Goal: Feedback & Contribution: Submit feedback/report problem

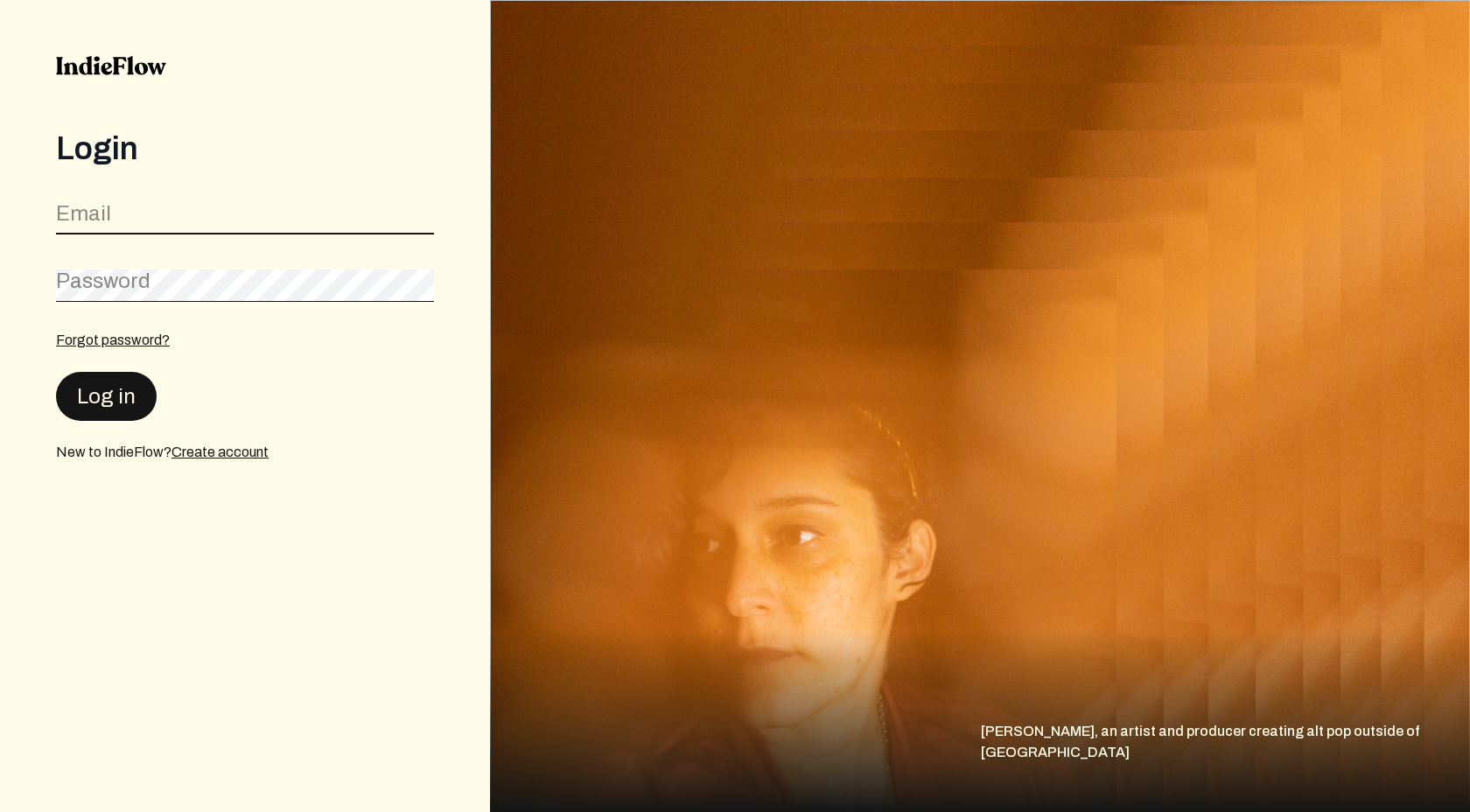
type input "[EMAIL_ADDRESS][DOMAIN_NAME]"
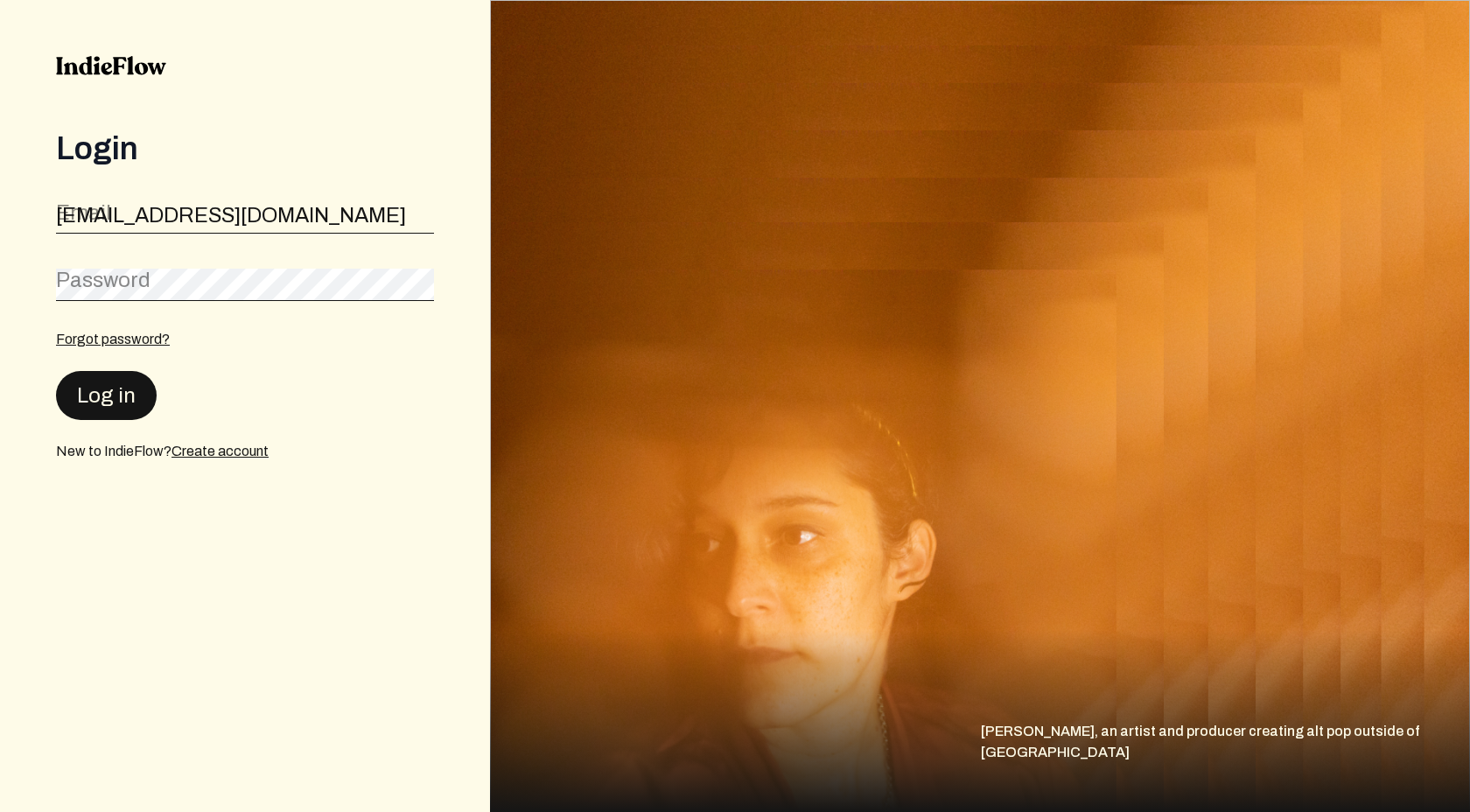
click at [109, 409] on button "Log in" at bounding box center [106, 395] width 101 height 49
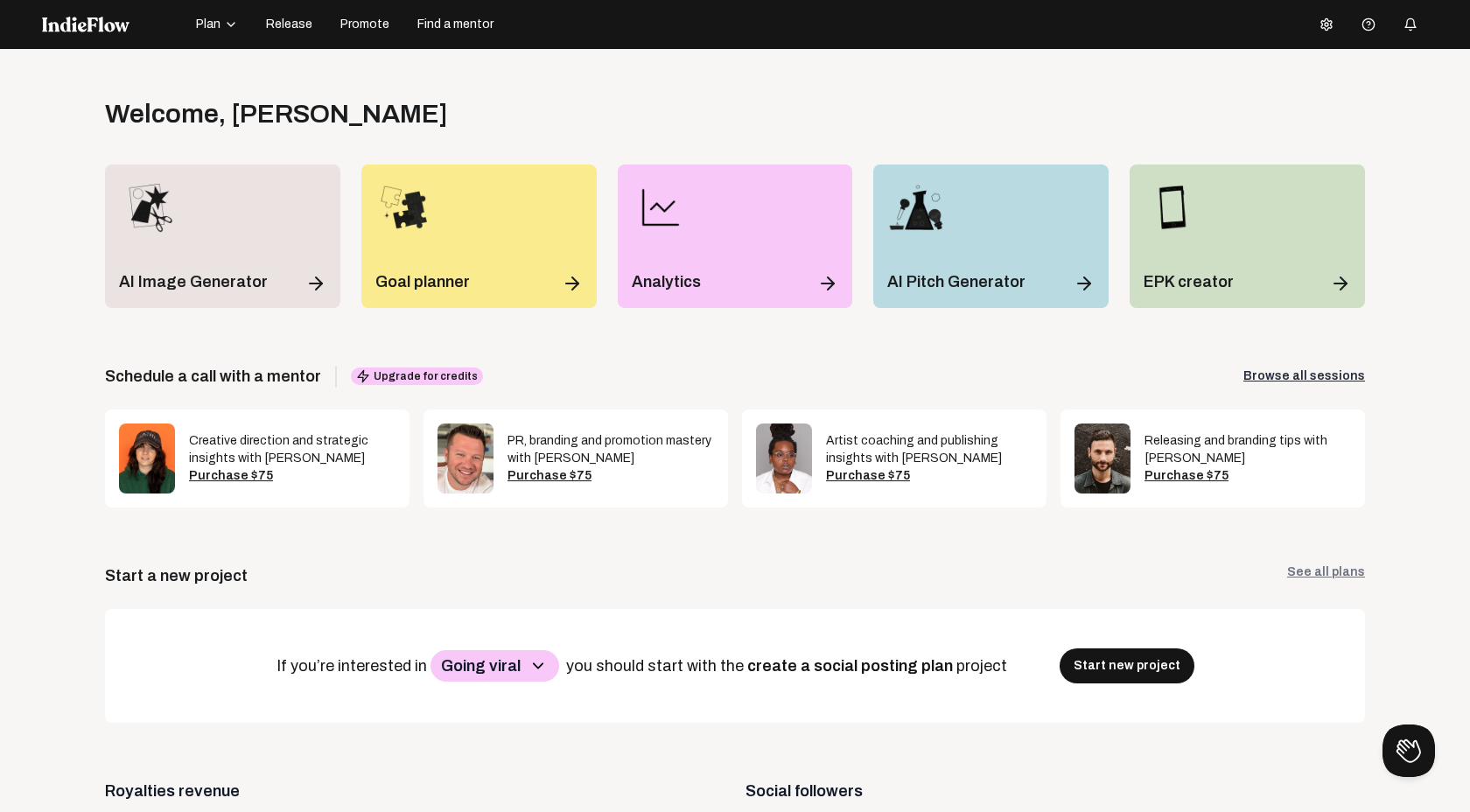
click at [1324, 21] on icon at bounding box center [1327, 24] width 10 height 11
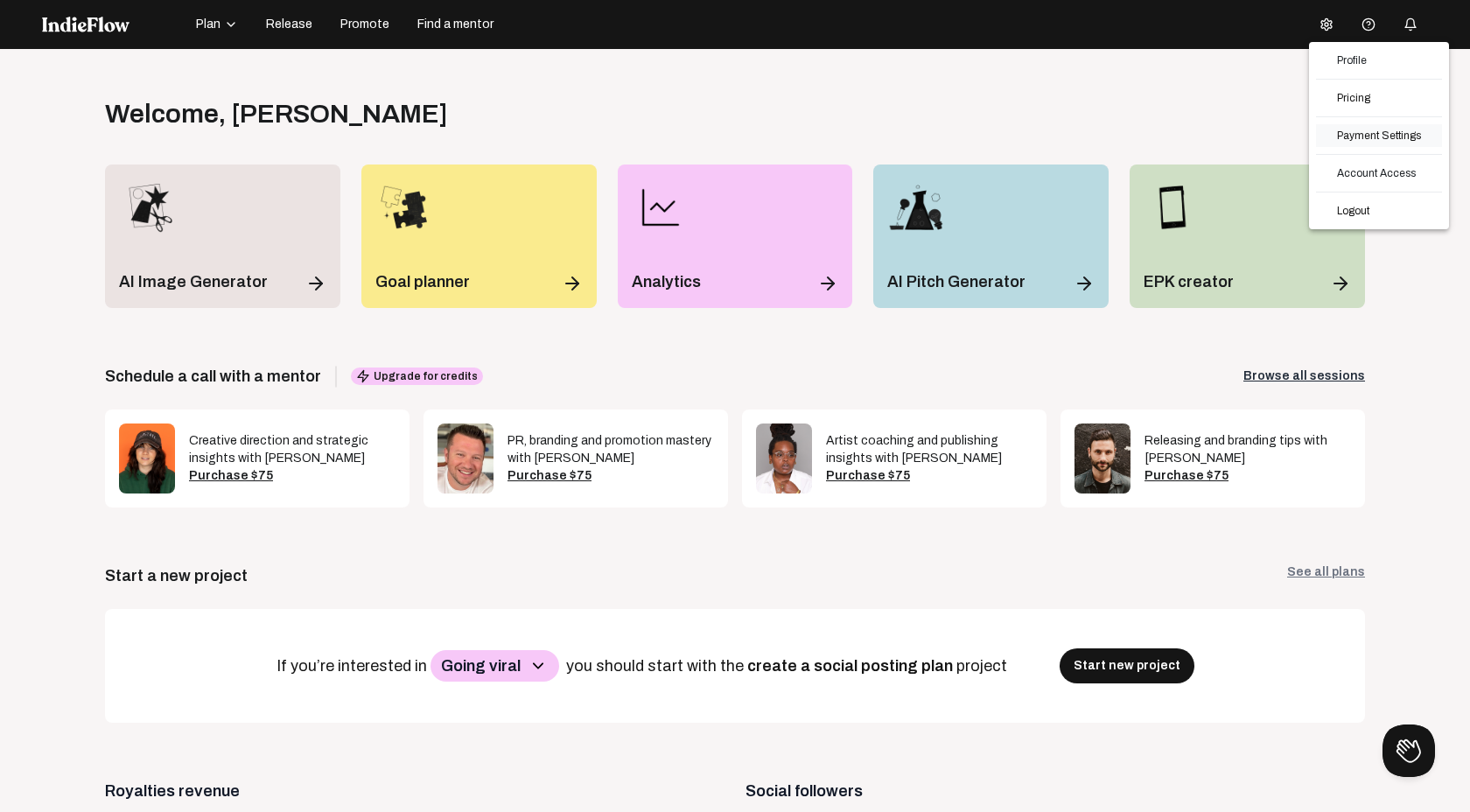
click at [1362, 136] on link "Payment Settings" at bounding box center [1379, 136] width 126 height 23
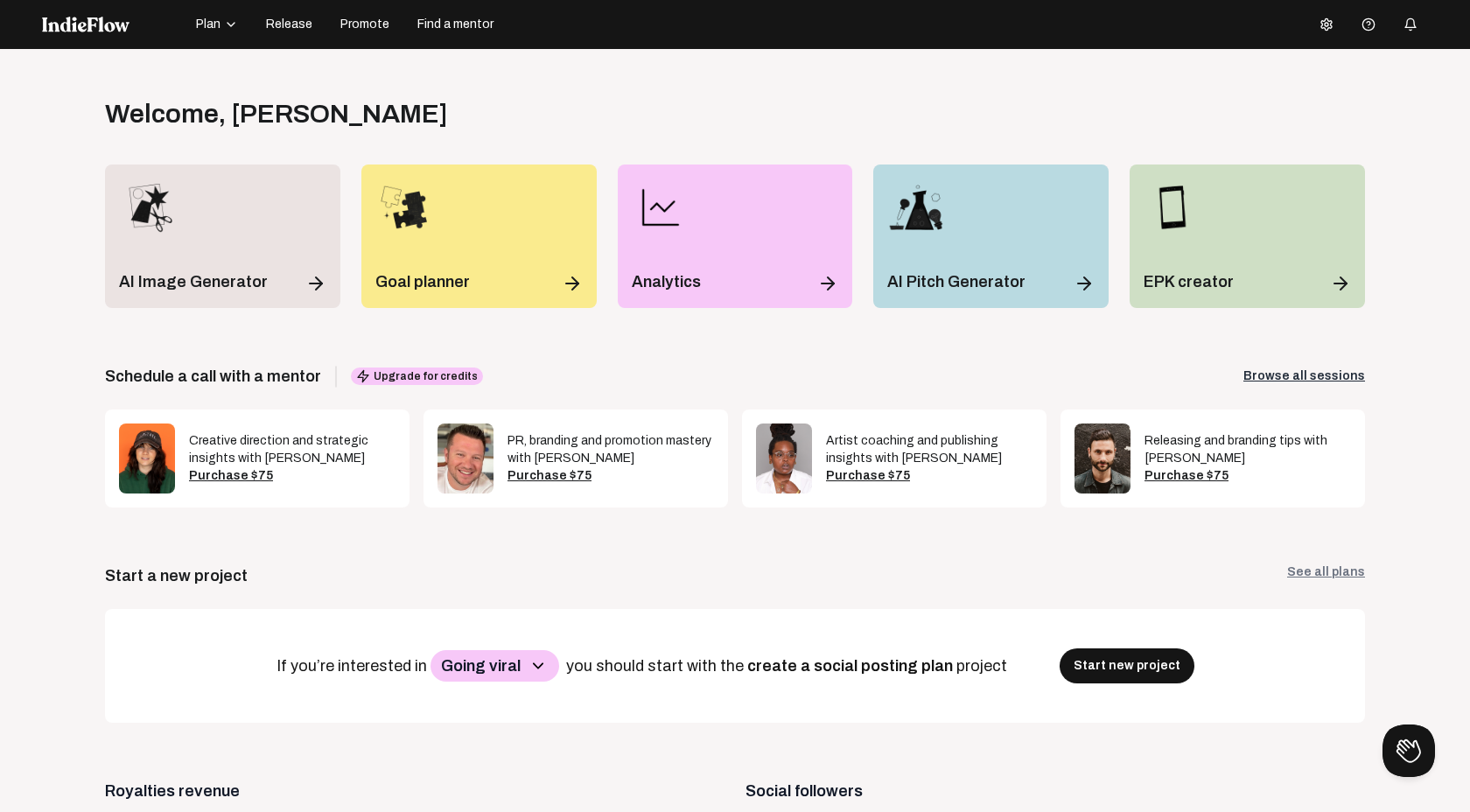
click at [1326, 24] on icon at bounding box center [1327, 25] width 14 height 14
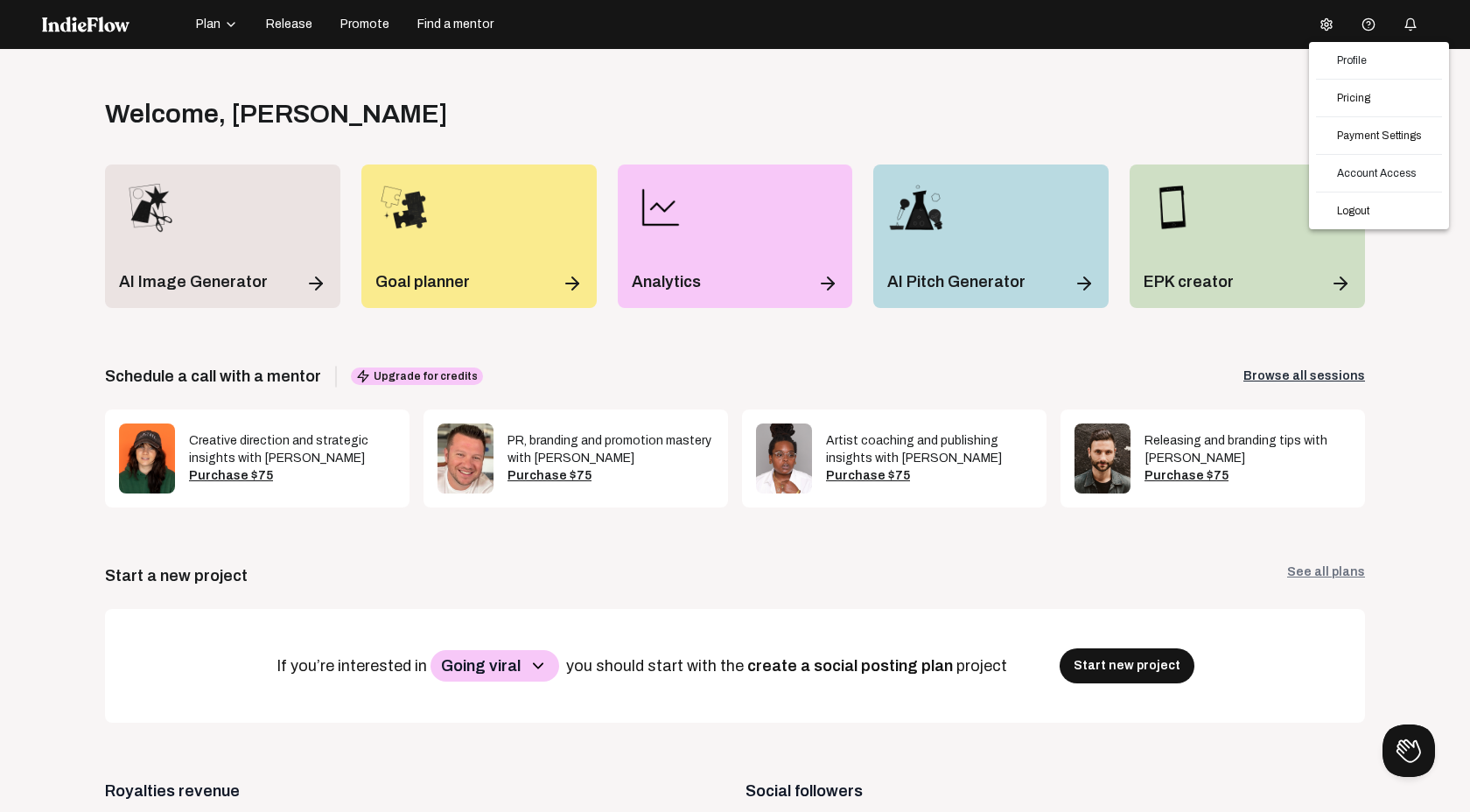
click at [1372, 20] on div at bounding box center [735, 406] width 1470 height 812
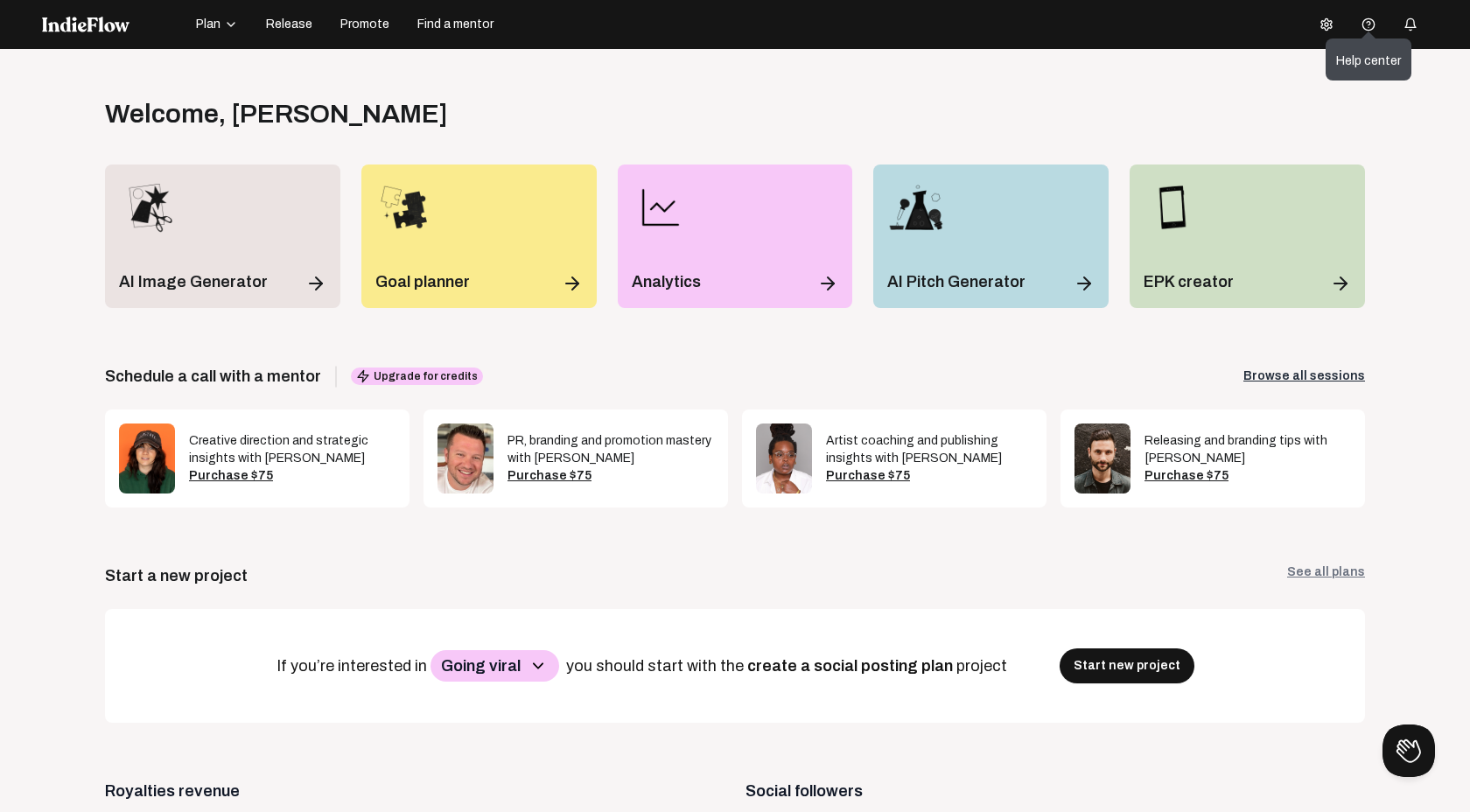
click at [1373, 53] on div "Help center" at bounding box center [1368, 61] width 65 height 18
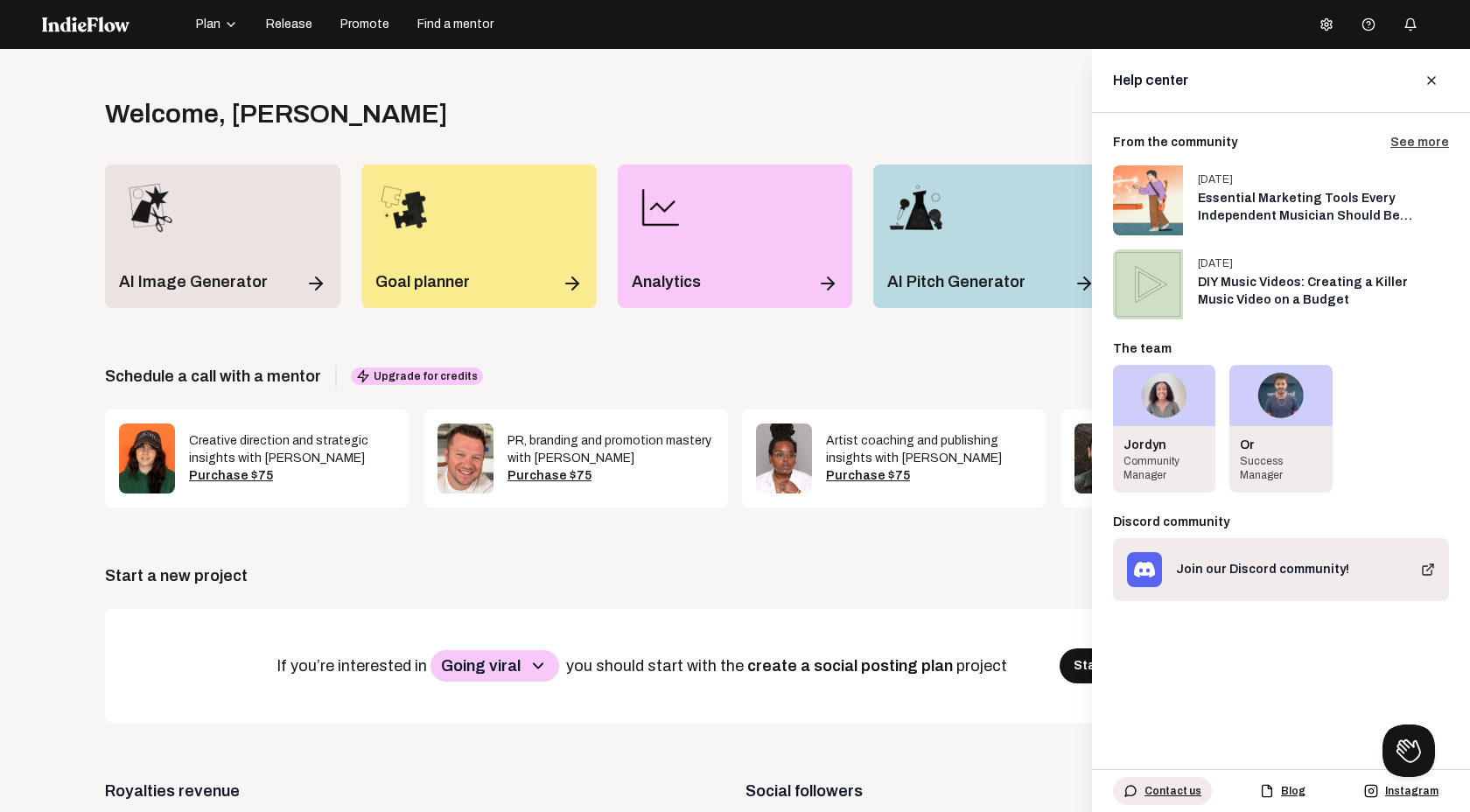
click at [1160, 791] on span "Contact us" at bounding box center [1173, 790] width 57 height 14
click at [1165, 801] on button "Contact us" at bounding box center [1162, 791] width 99 height 28
click at [1161, 781] on button "Contact us" at bounding box center [1162, 791] width 99 height 28
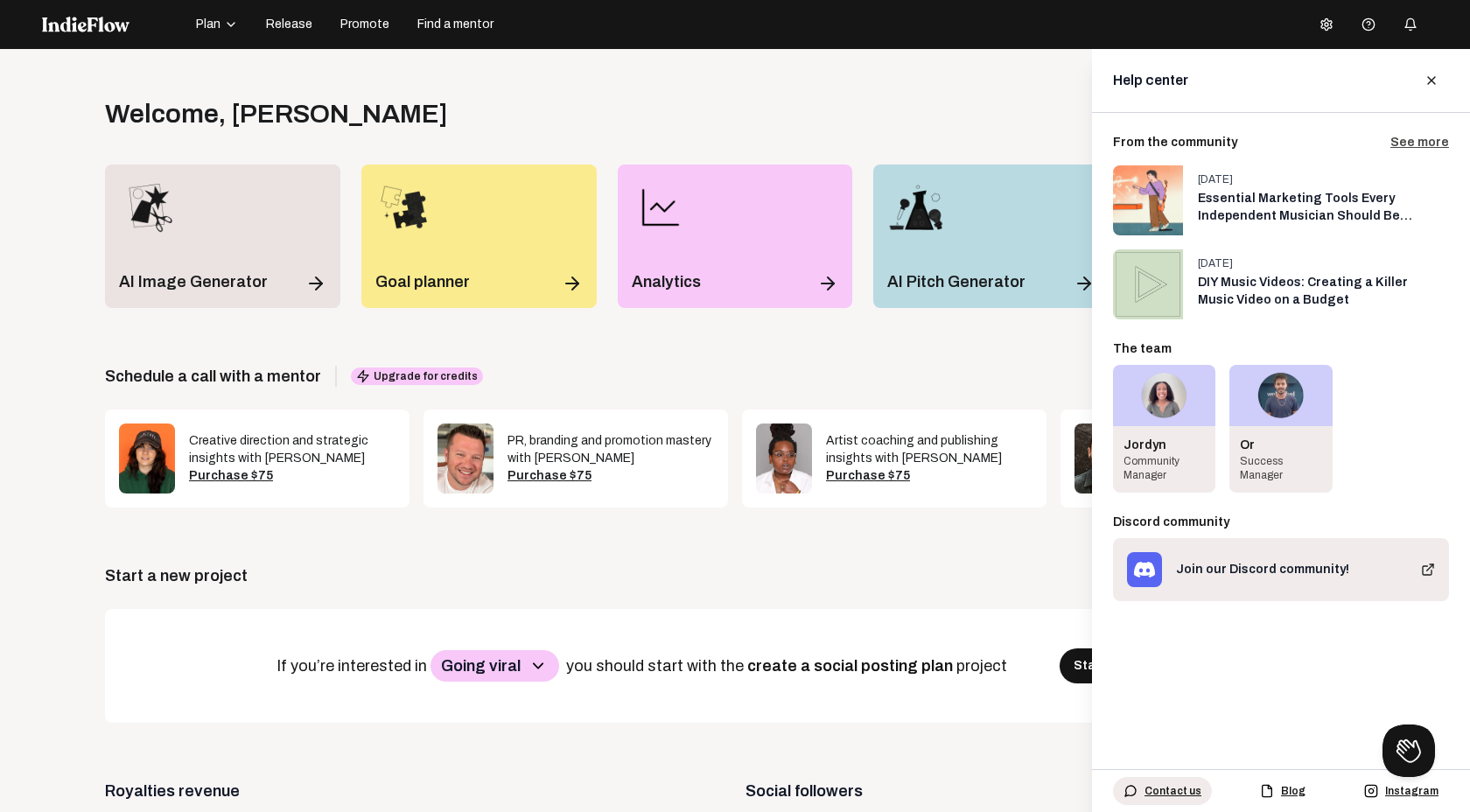
click at [1161, 781] on button "Contact us" at bounding box center [1162, 791] width 99 height 28
click at [1220, 646] on div "From the community See more [DATE] Essential Marketing Tools Every Independent …" at bounding box center [1281, 385] width 378 height 544
click at [1396, 735] on button at bounding box center [1406, 747] width 53 height 53
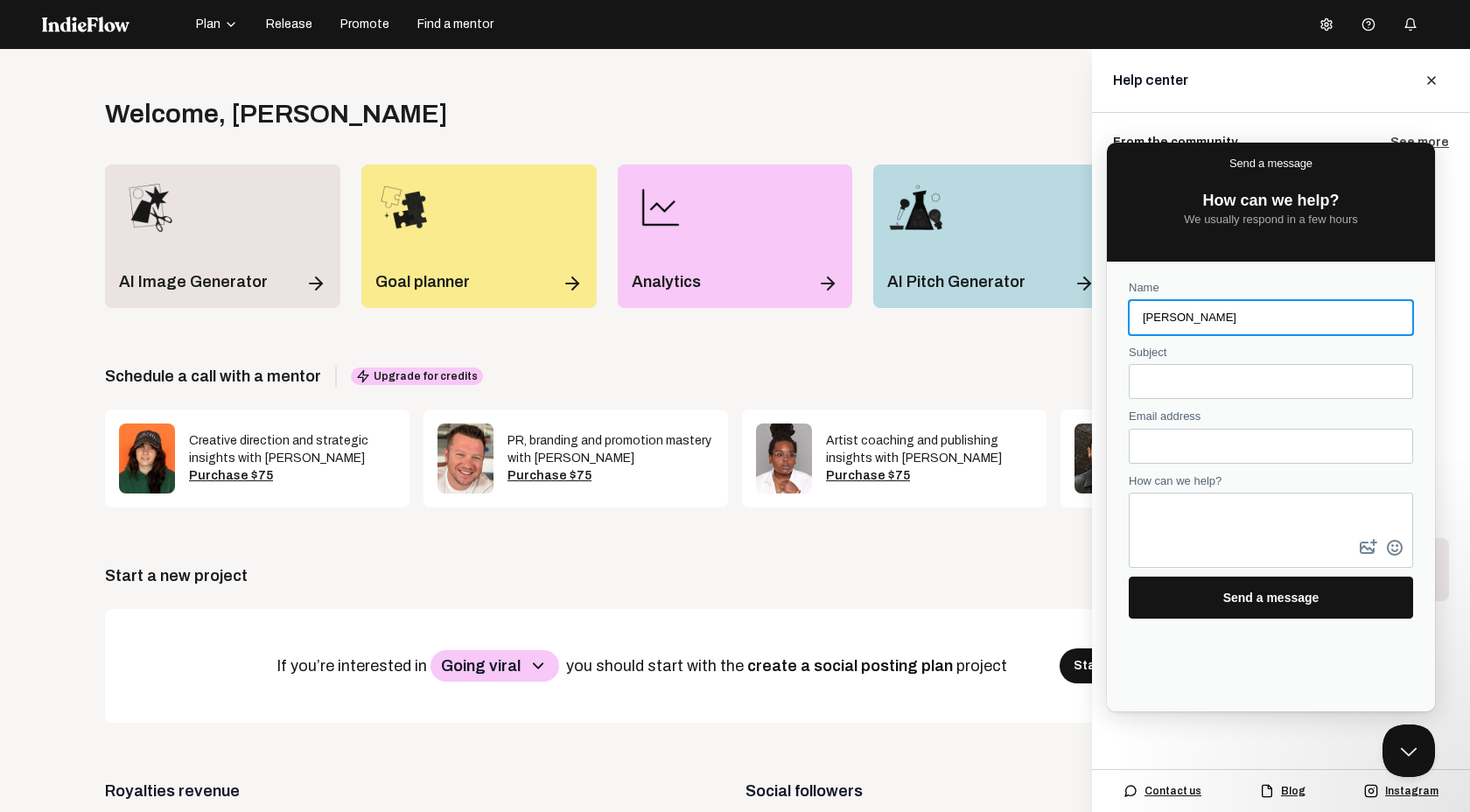
type input "[PERSON_NAME]"
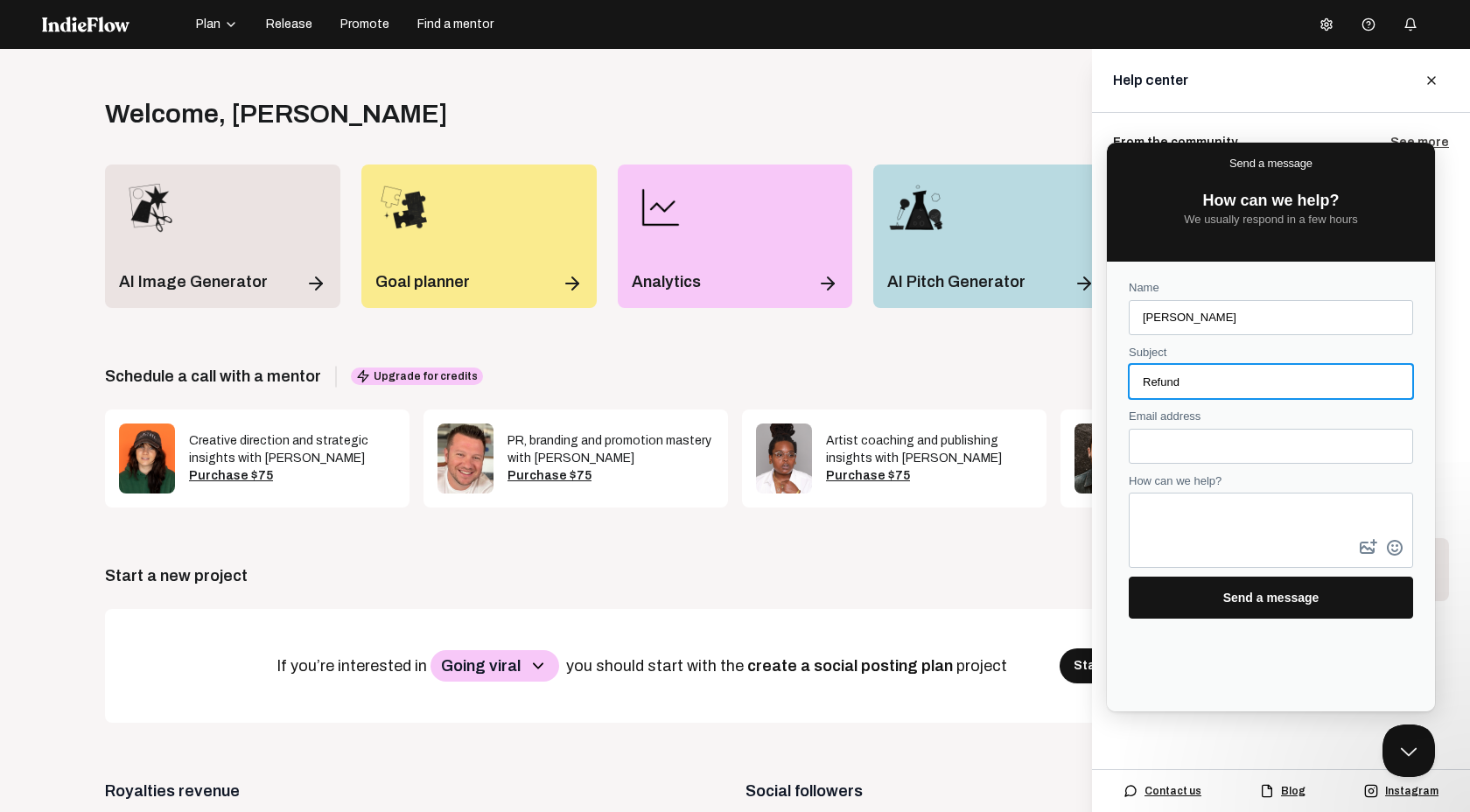
type input "Refund"
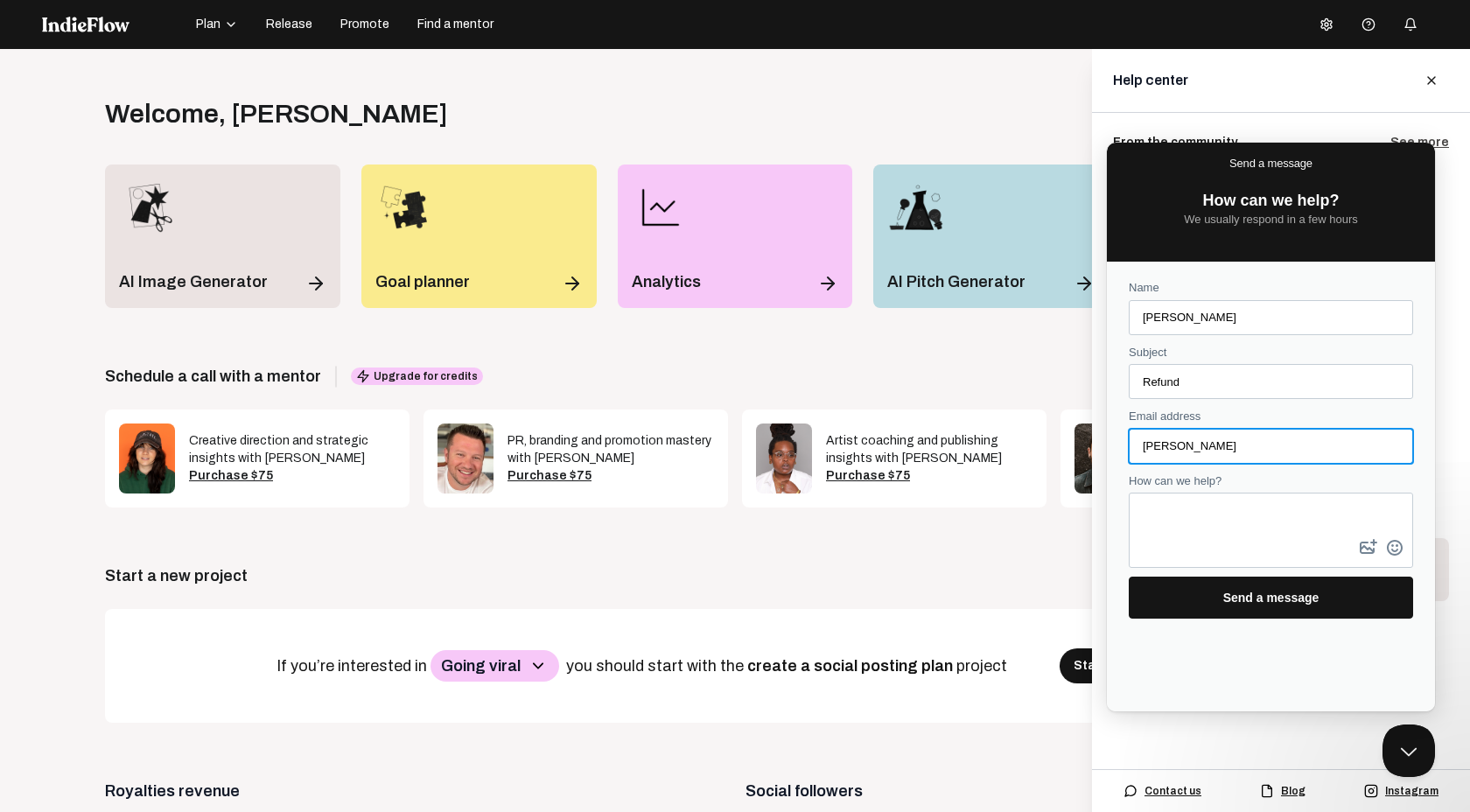
type input "[EMAIL_ADDRESS][DOMAIN_NAME]"
click at [1243, 513] on textarea "How can we help?" at bounding box center [1271, 515] width 281 height 41
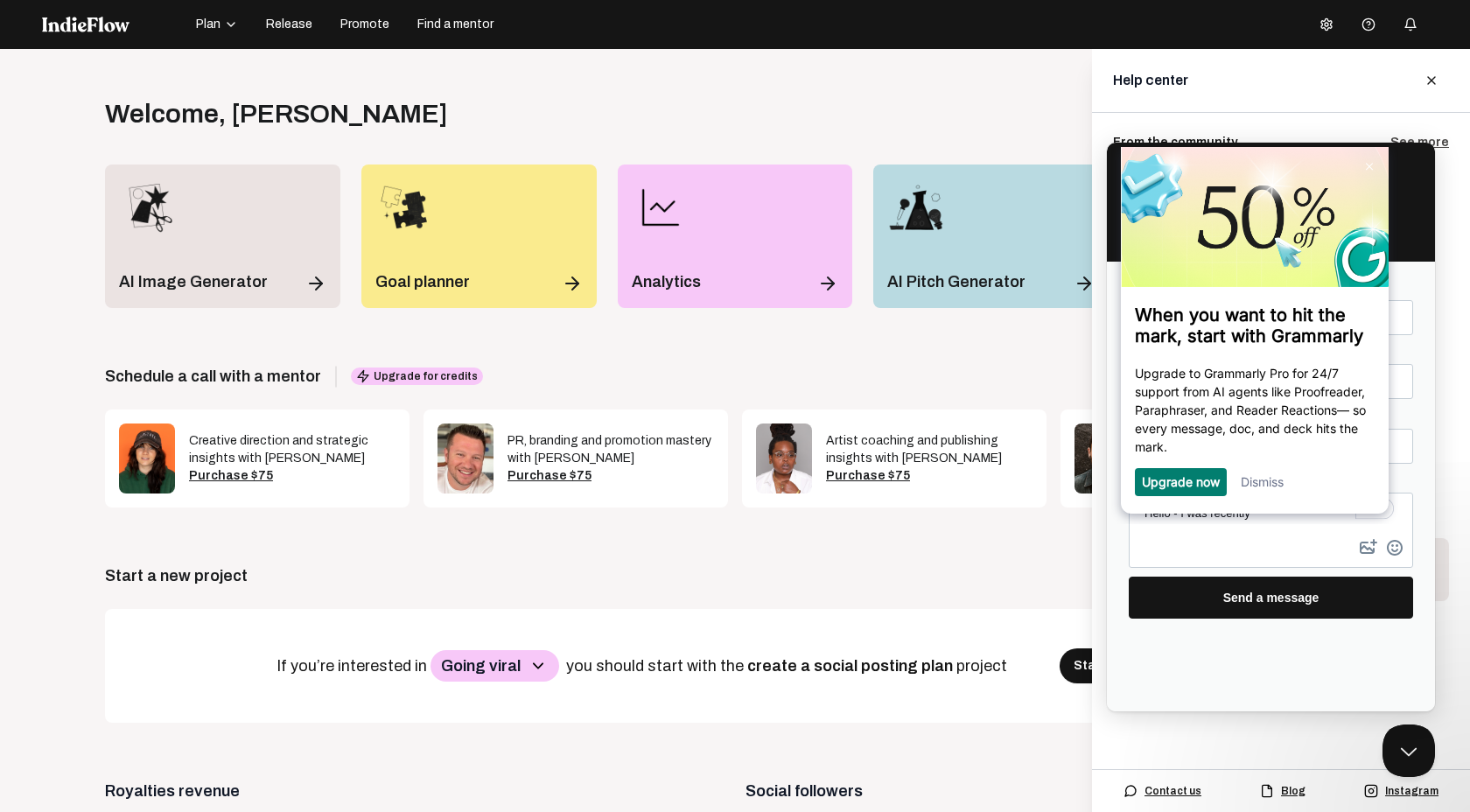
click at [1248, 487] on link "Dismiss" at bounding box center [1261, 482] width 42 height 15
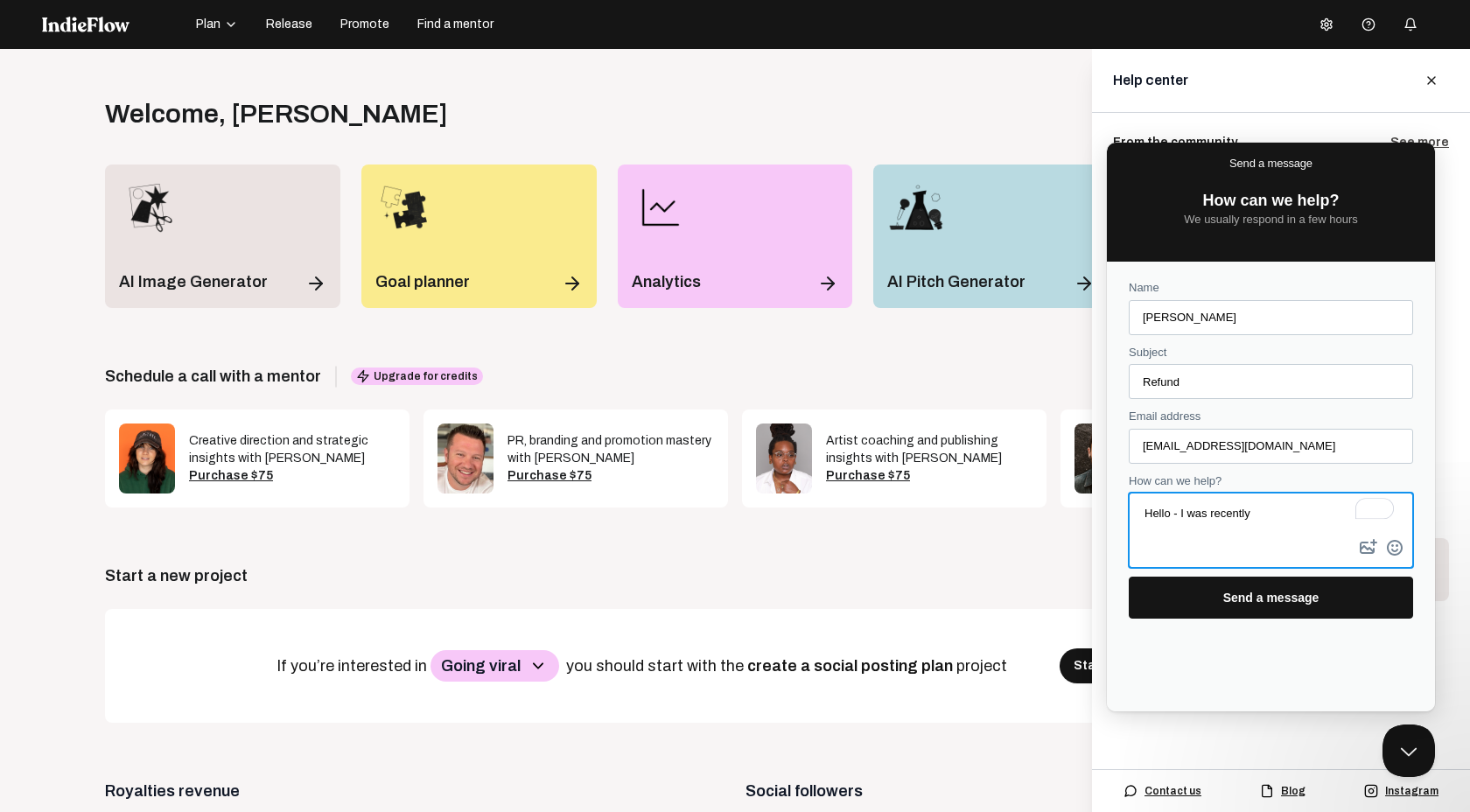
click at [1263, 510] on textarea "Hello - I was recently" at bounding box center [1271, 515] width 281 height 41
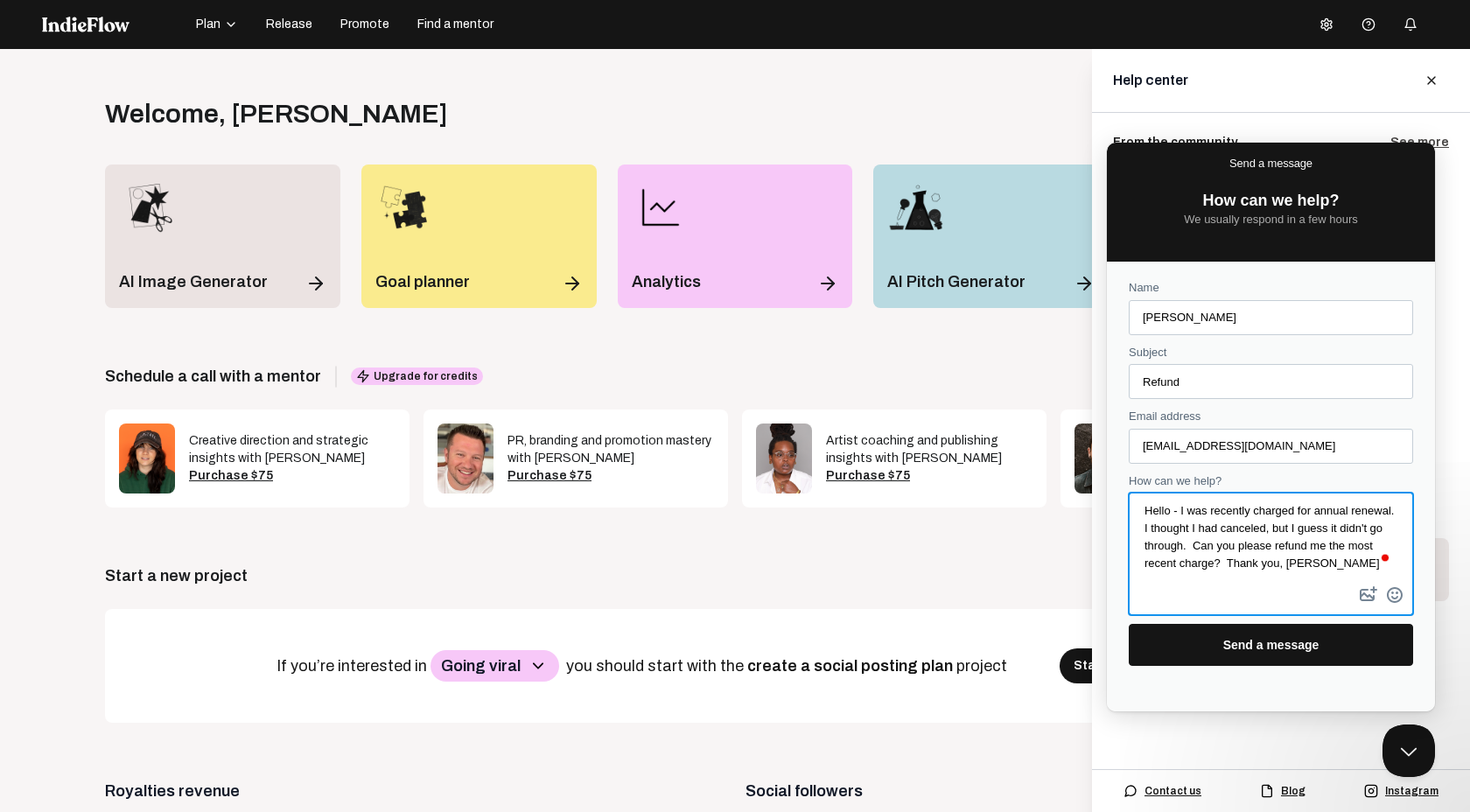
scroll to position [3, 0]
type textarea "Hello - I was recently charged for annual renewal. I thought I had canceled, bu…"
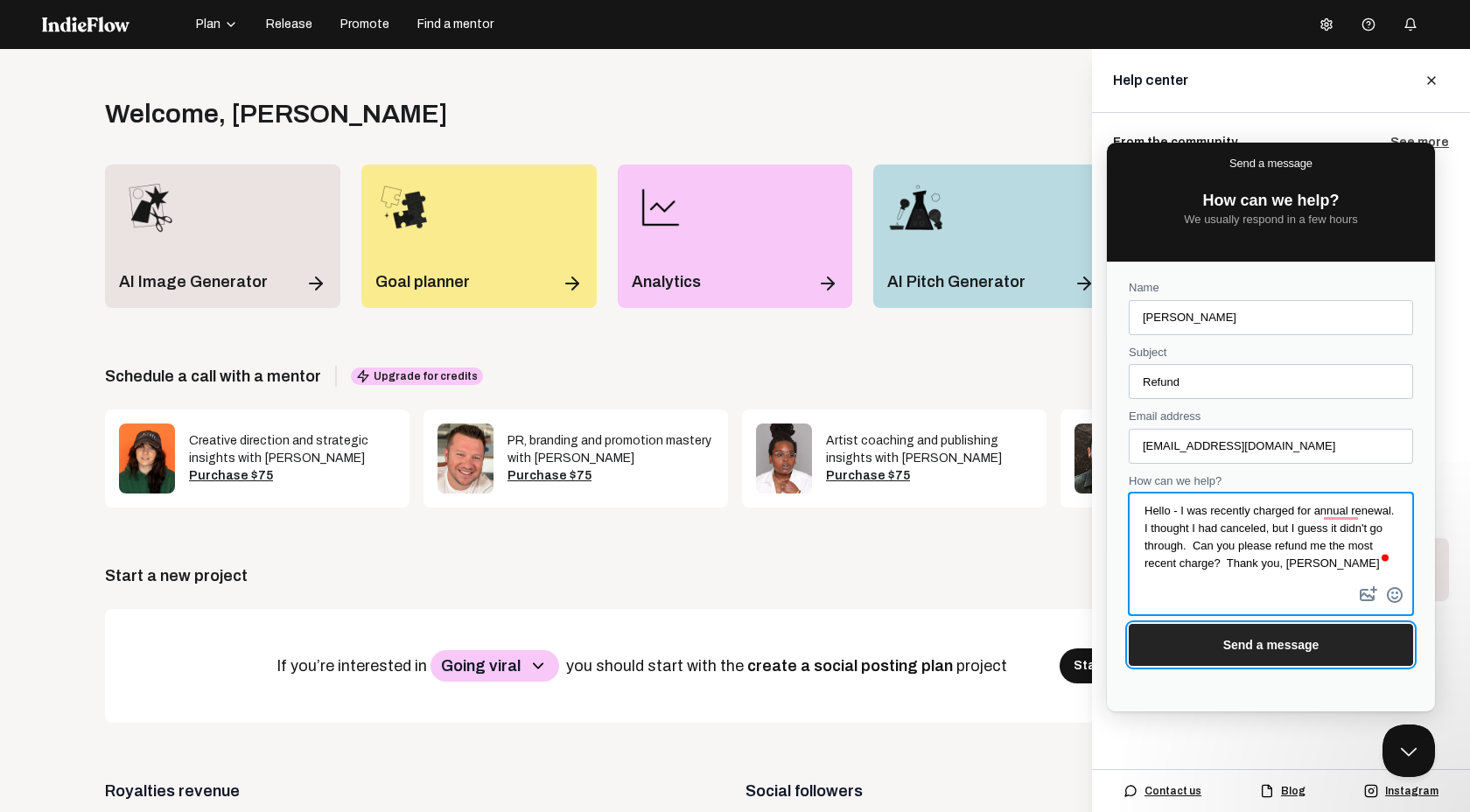
click at [1274, 646] on span "Send a message" at bounding box center [1272, 644] width 96 height 14
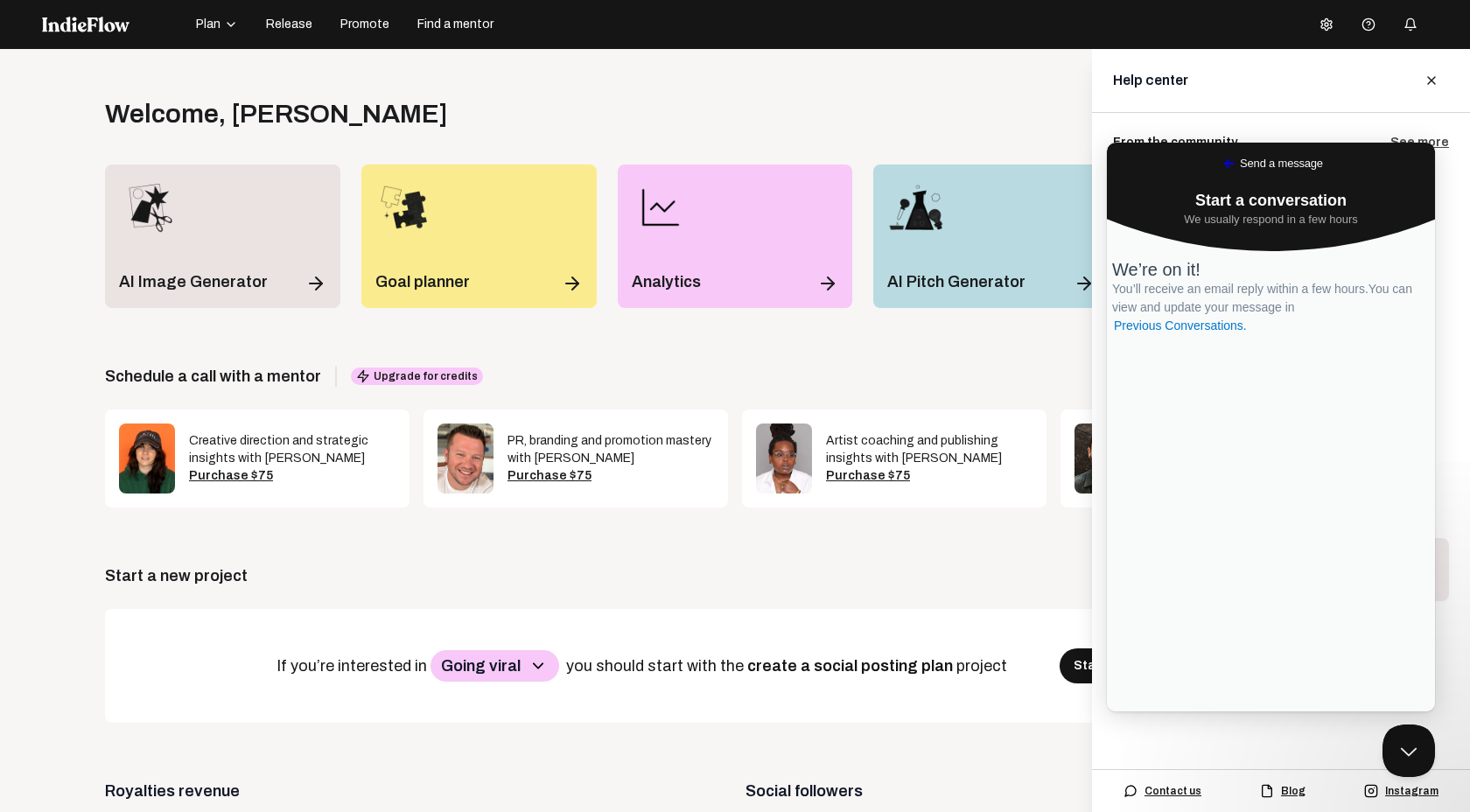
click at [219, 21] on span "Plan" at bounding box center [209, 25] width 25 height 18
click at [491, 86] on div "Open menu Welcome , [PERSON_NAME] Log out Get the full experience on desktop! U…" at bounding box center [735, 455] width 1470 height 812
